Goal: Task Accomplishment & Management: Use online tool/utility

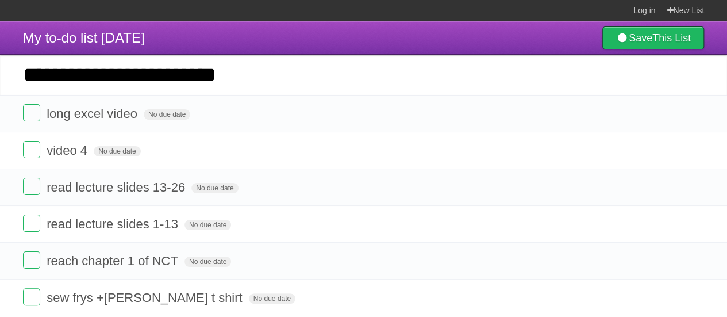
click input "*********" at bounding box center [0, 0] width 0 height 0
type input "**********"
click input "*********" at bounding box center [0, 0] width 0 height 0
